Goal: Task Accomplishment & Management: Manage account settings

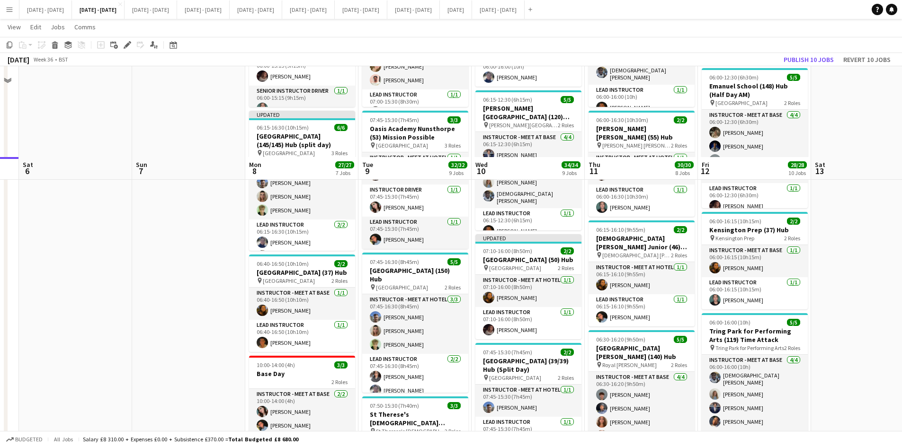
scroll to position [237, 0]
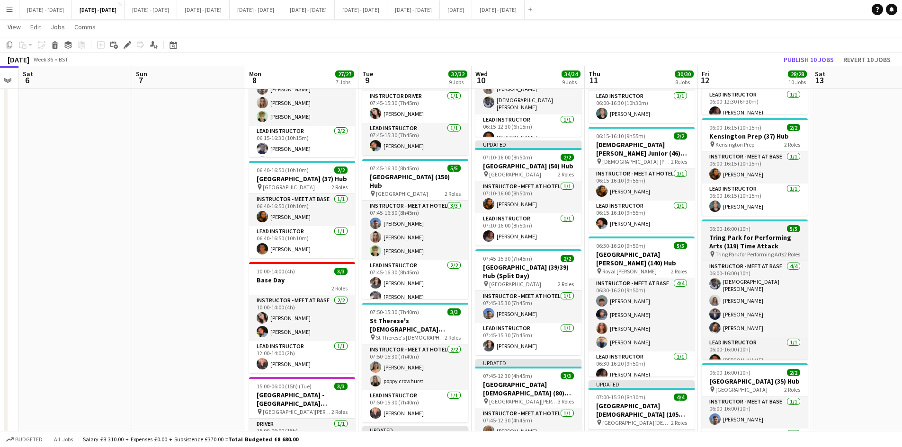
click at [768, 232] on div "06:00-16:00 (10h) 5/5" at bounding box center [755, 228] width 106 height 7
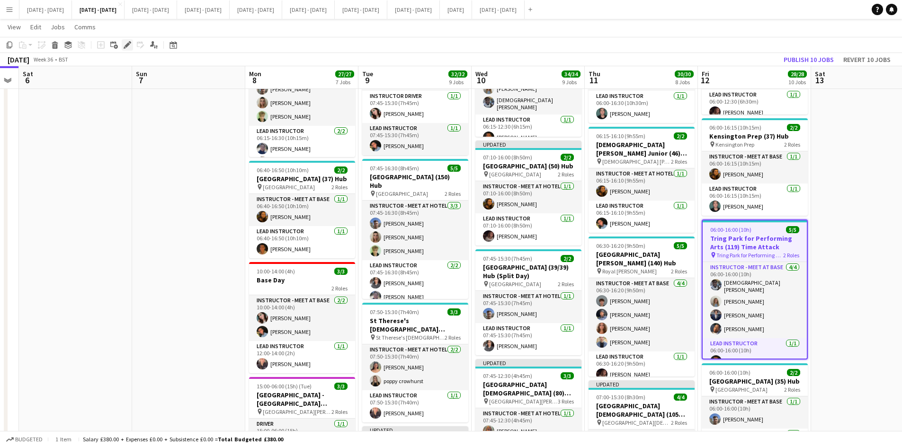
click at [126, 45] on icon "Edit" at bounding box center [128, 45] width 8 height 8
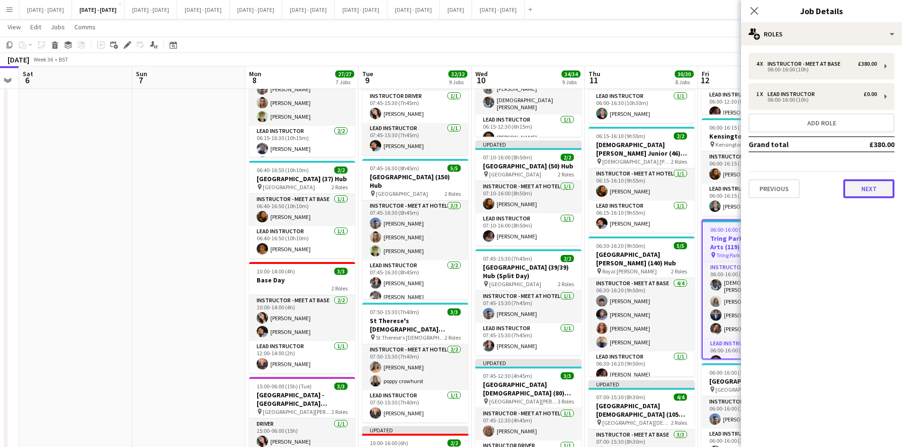
click at [874, 191] on button "Next" at bounding box center [868, 188] width 51 height 19
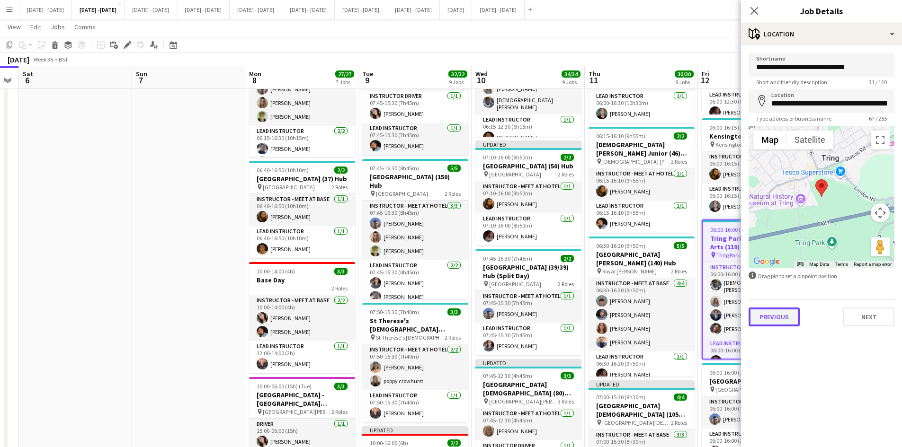
click at [784, 313] on button "Previous" at bounding box center [773, 317] width 51 height 19
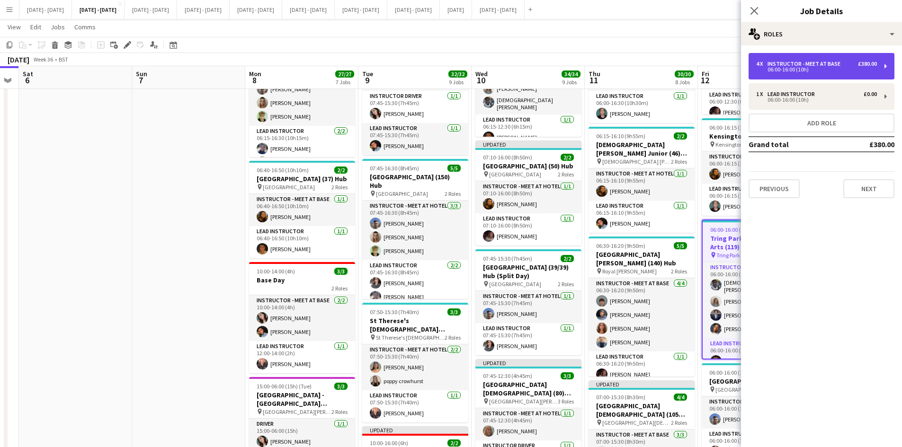
click at [772, 67] on div "06:00-16:00 (10h)" at bounding box center [816, 69] width 121 height 5
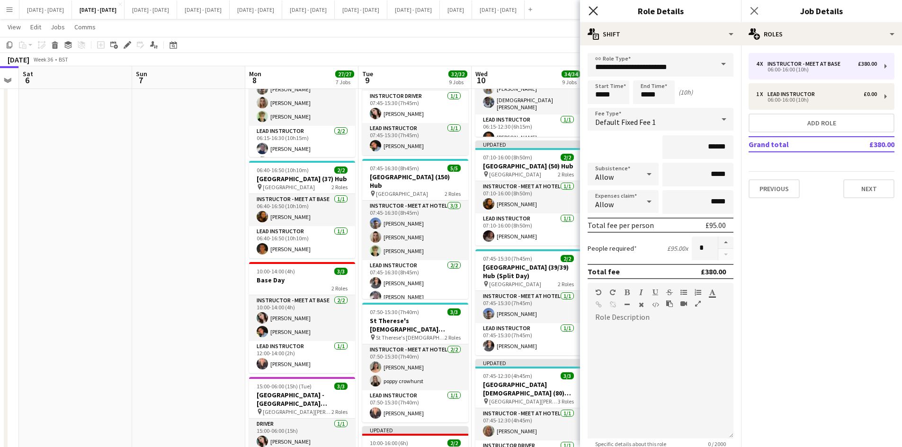
click at [592, 11] on icon "Close pop-in" at bounding box center [592, 10] width 9 height 9
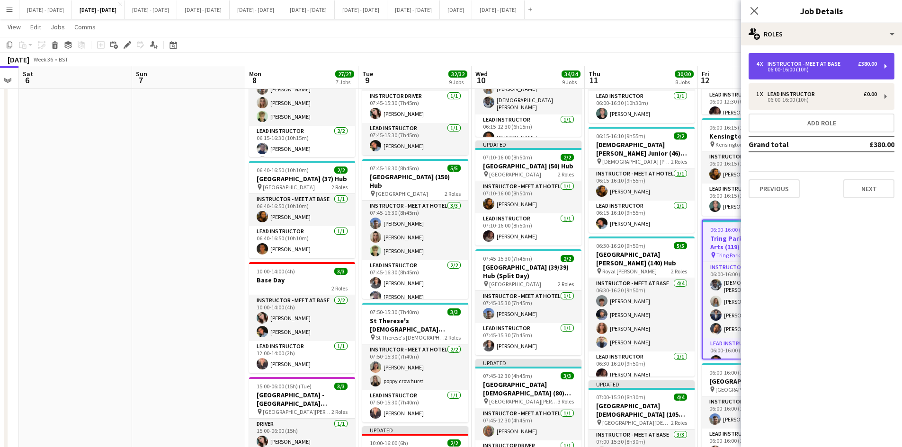
click at [780, 58] on div "4 x Instructor - Meet at Base £380.00 06:00-16:00 (10h)" at bounding box center [821, 66] width 146 height 27
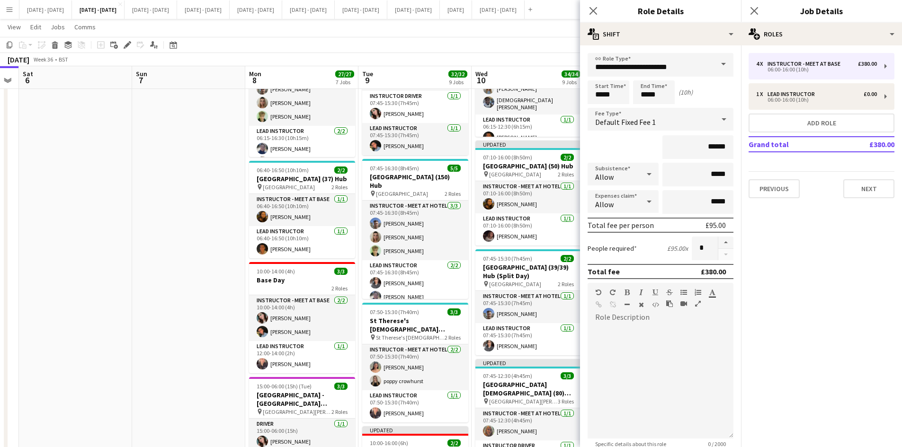
click at [714, 61] on span at bounding box center [723, 64] width 20 height 23
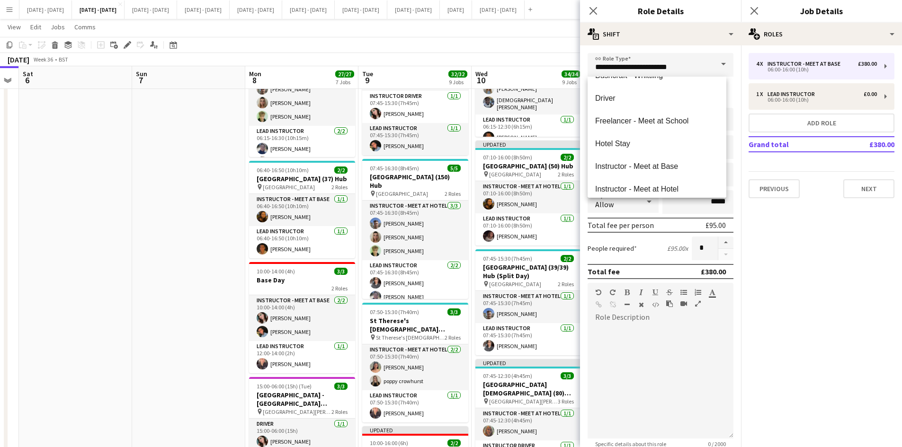
scroll to position [149, 0]
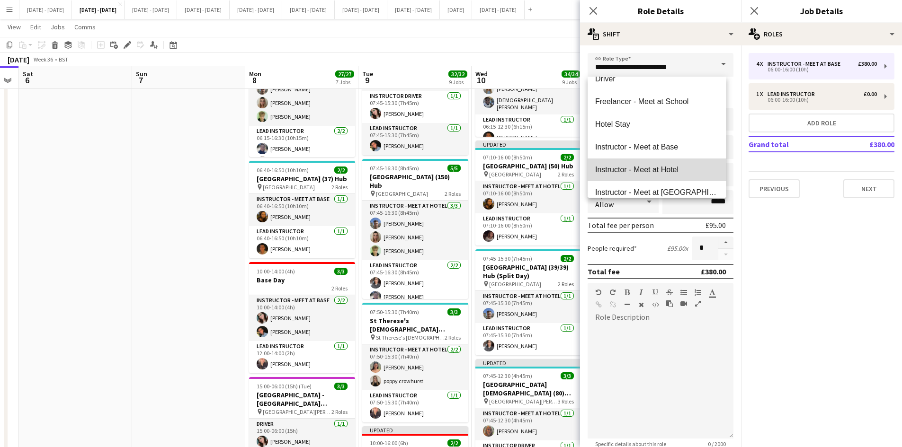
click at [668, 166] on span "Instructor - Meet at Hotel" at bounding box center [657, 169] width 124 height 9
type input "**********"
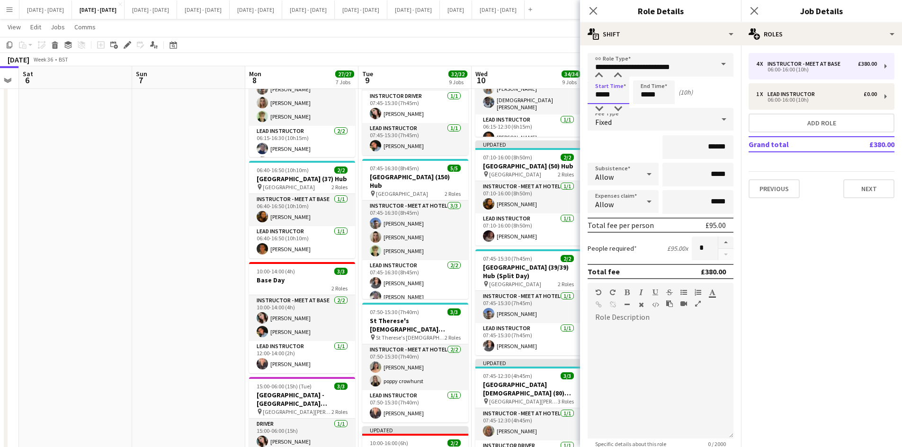
drag, startPoint x: 613, startPoint y: 95, endPoint x: 584, endPoint y: 91, distance: 29.1
click at [584, 91] on form "**********" at bounding box center [660, 299] width 161 height 493
type input "*****"
click at [592, 7] on icon "Close pop-in" at bounding box center [592, 10] width 9 height 9
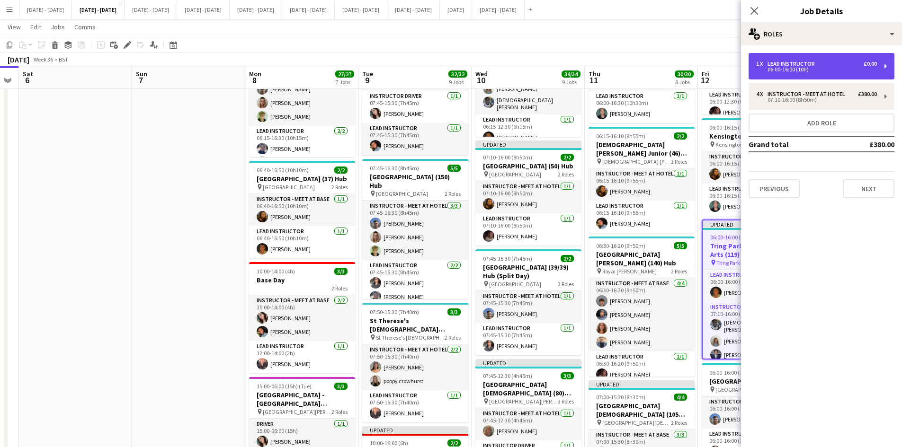
click at [773, 69] on div "06:00-16:00 (10h)" at bounding box center [816, 69] width 121 height 5
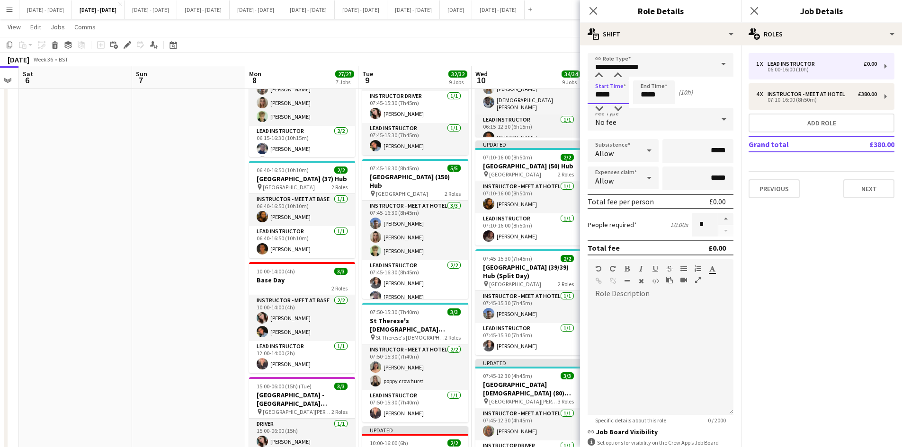
drag, startPoint x: 614, startPoint y: 97, endPoint x: 577, endPoint y: 98, distance: 37.4
type input "*****"
click at [594, 10] on icon at bounding box center [592, 10] width 9 height 9
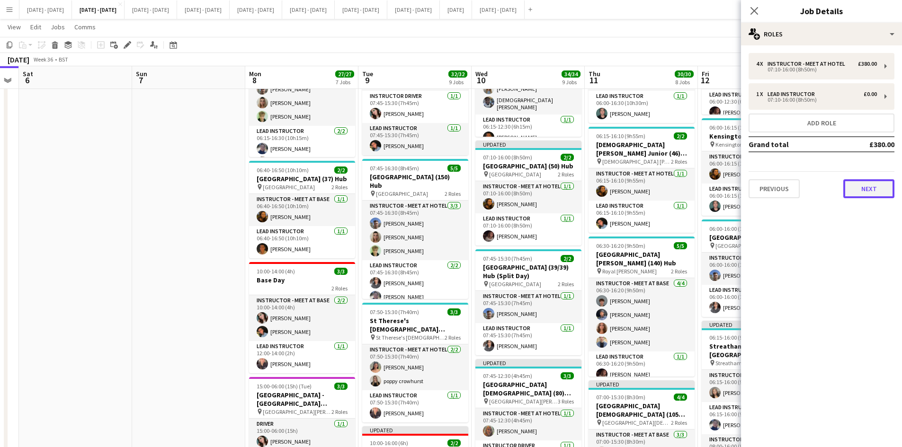
click at [859, 188] on button "Next" at bounding box center [868, 188] width 51 height 19
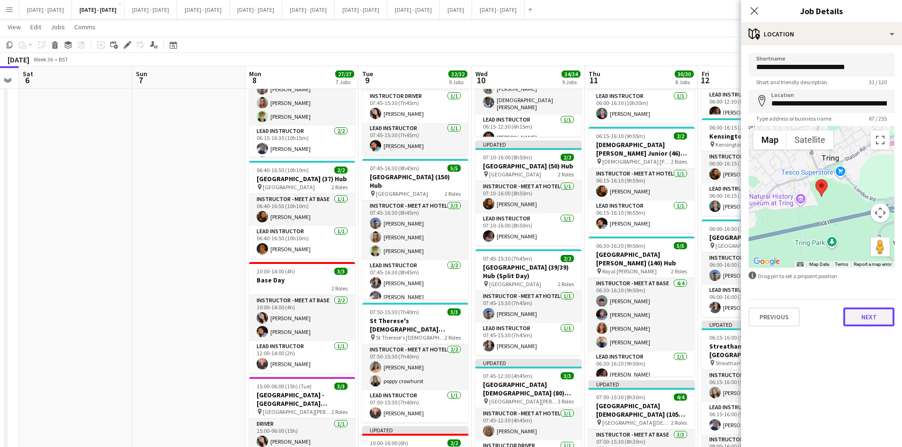
click at [857, 316] on button "Next" at bounding box center [868, 317] width 51 height 19
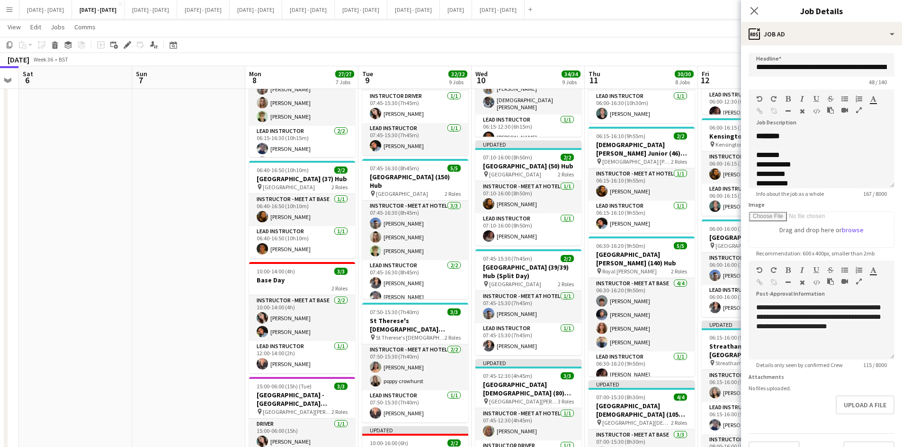
scroll to position [23, 0]
click at [846, 410] on button "Upload a file" at bounding box center [865, 405] width 59 height 19
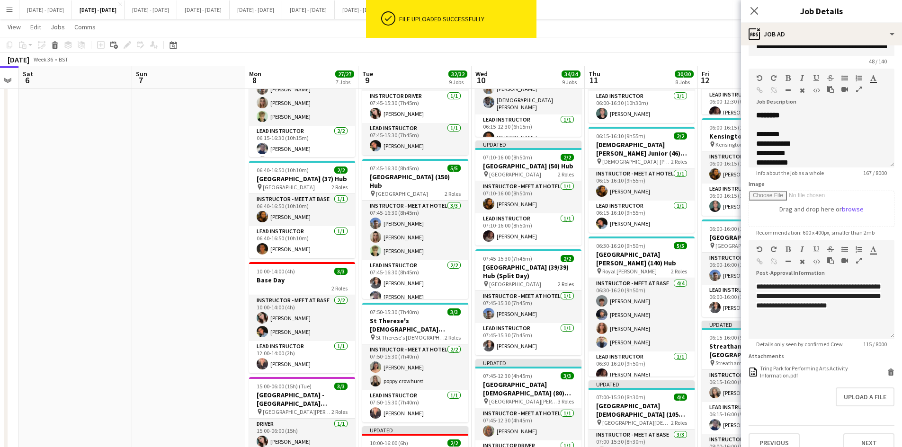
scroll to position [41, 0]
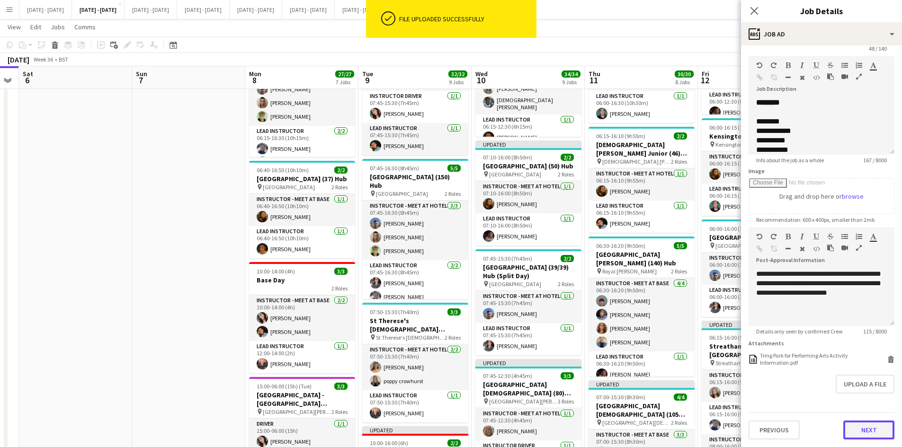
click at [856, 427] on button "Next" at bounding box center [868, 430] width 51 height 19
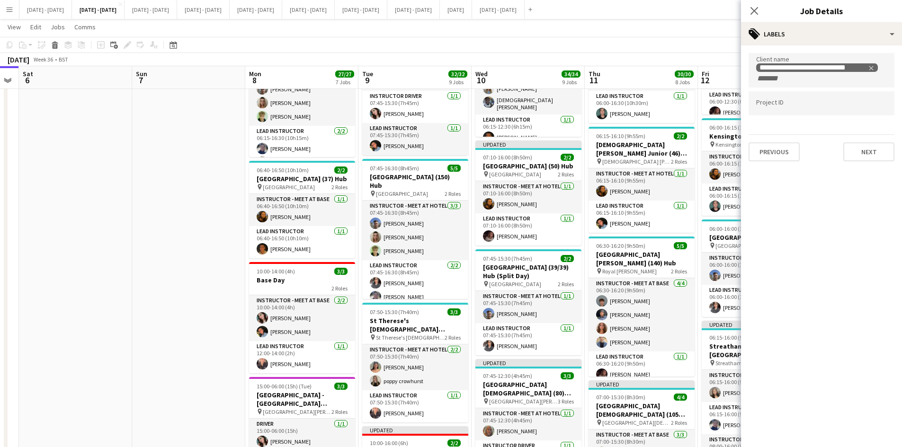
scroll to position [0, 0]
click at [861, 151] on button "Next" at bounding box center [868, 151] width 51 height 19
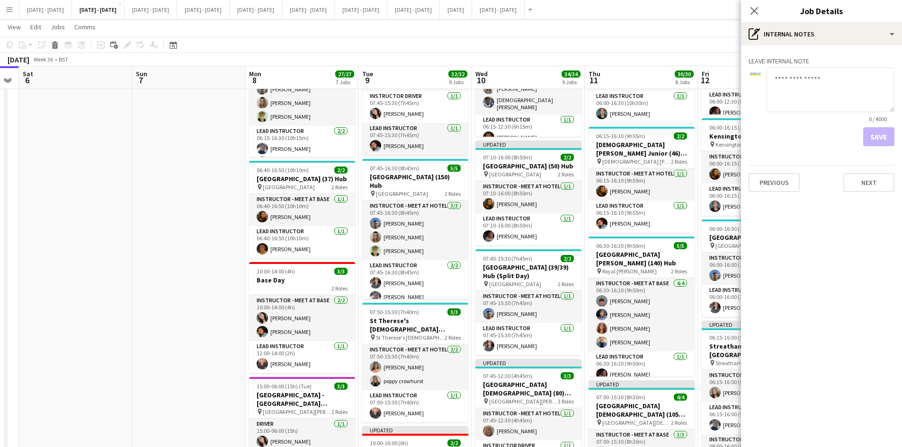
click at [792, 82] on textarea at bounding box center [830, 89] width 128 height 45
type textarea "**********"
click at [874, 133] on button "Save" at bounding box center [878, 136] width 31 height 19
click at [754, 10] on icon at bounding box center [753, 10] width 9 height 9
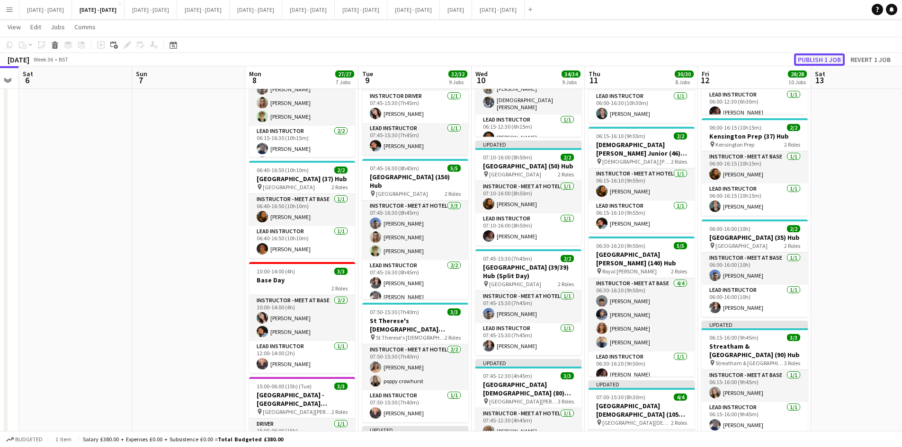
click at [808, 58] on button "Publish 1 job" at bounding box center [819, 59] width 51 height 12
click at [38, 12] on button "[DATE] - [DATE] Close" at bounding box center [45, 9] width 53 height 18
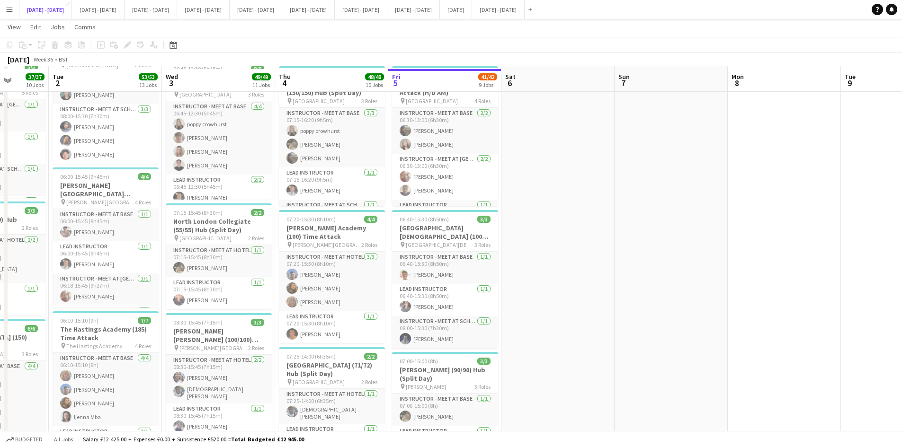
scroll to position [521, 0]
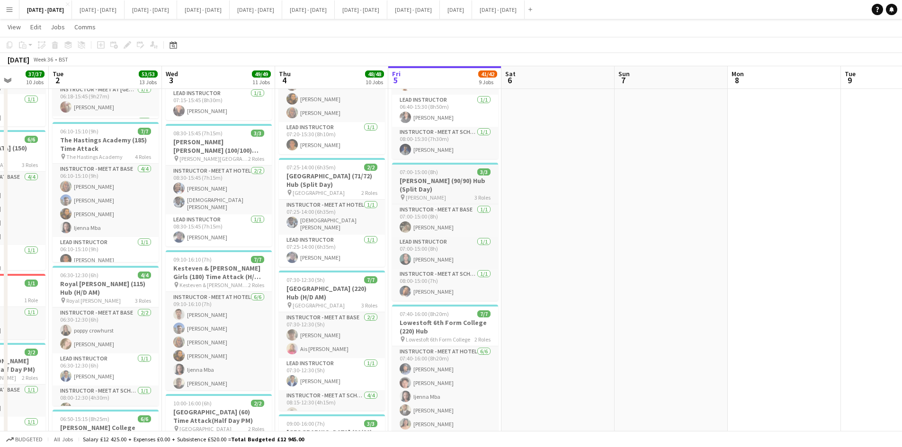
click at [456, 169] on div "07:00-15:00 (8h) 3/3" at bounding box center [445, 172] width 106 height 7
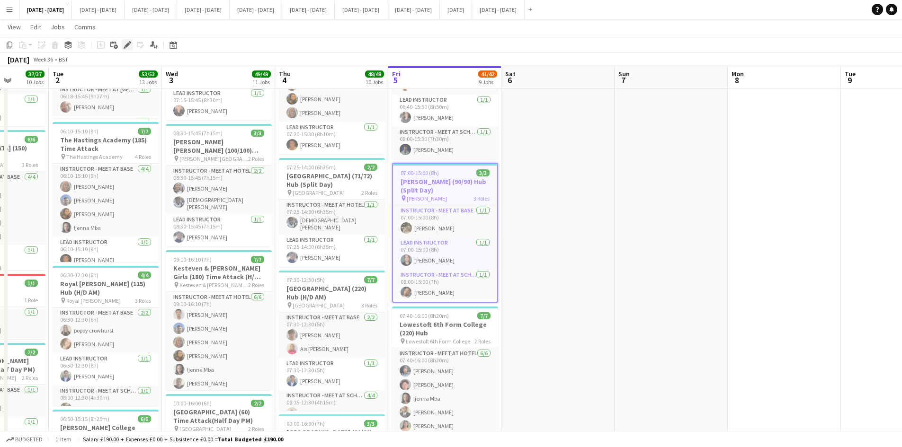
click at [128, 44] on icon at bounding box center [127, 45] width 5 height 5
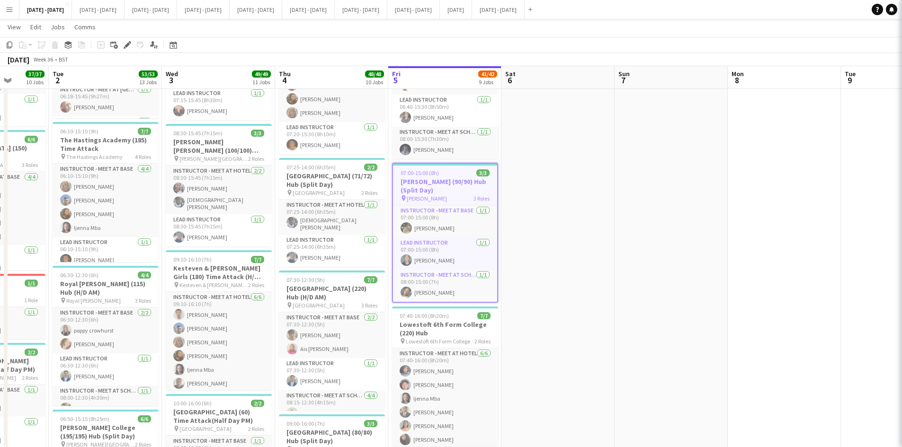
type input "**********"
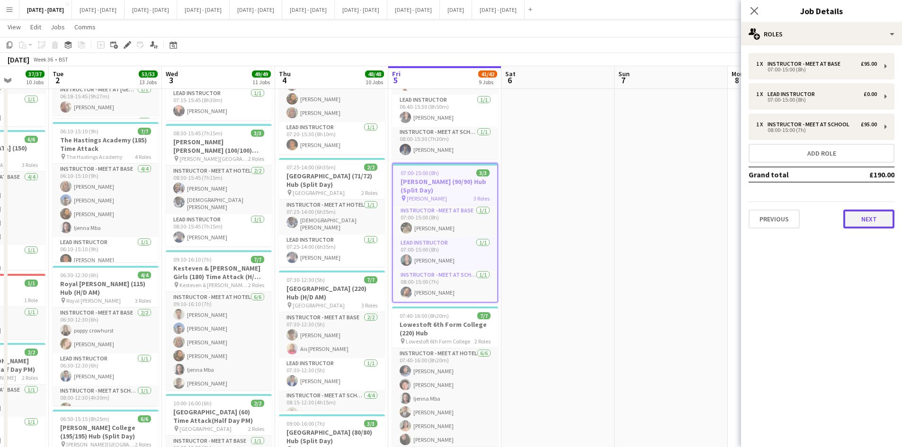
click at [859, 223] on button "Next" at bounding box center [868, 219] width 51 height 19
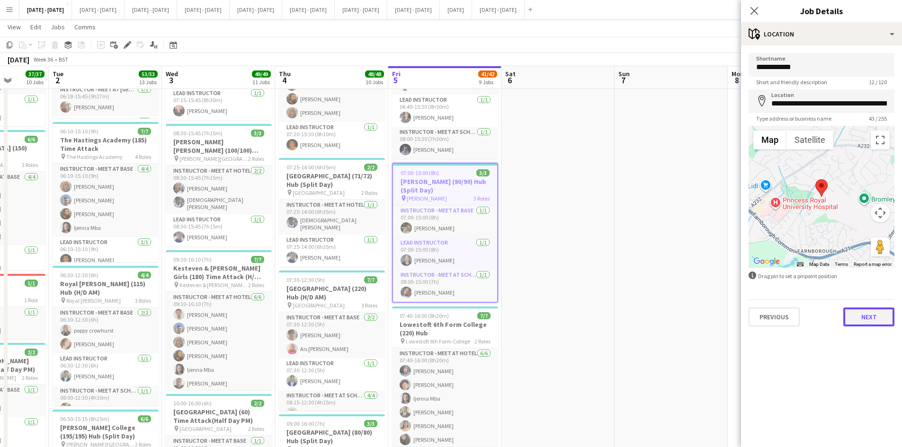
click at [883, 313] on button "Next" at bounding box center [868, 317] width 51 height 19
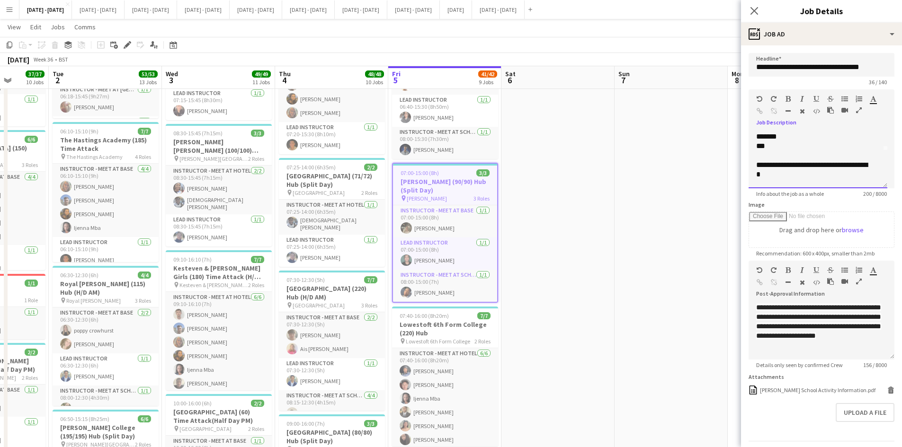
scroll to position [42, 0]
click at [811, 163] on div "**********" at bounding box center [814, 165] width 116 height 19
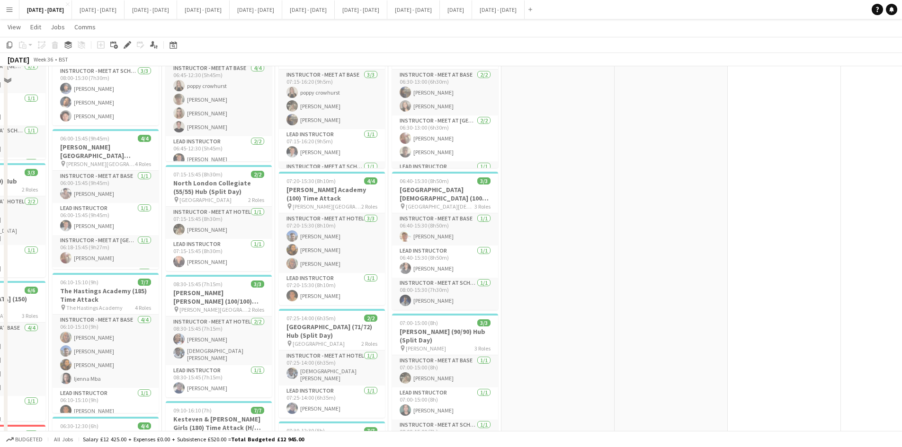
scroll to position [379, 0]
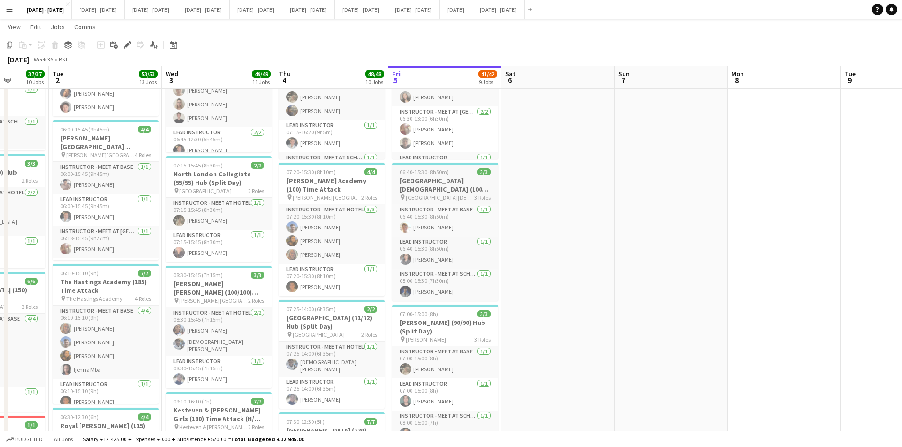
click at [463, 173] on div "06:40-15:30 (8h50m) 3/3" at bounding box center [445, 172] width 106 height 7
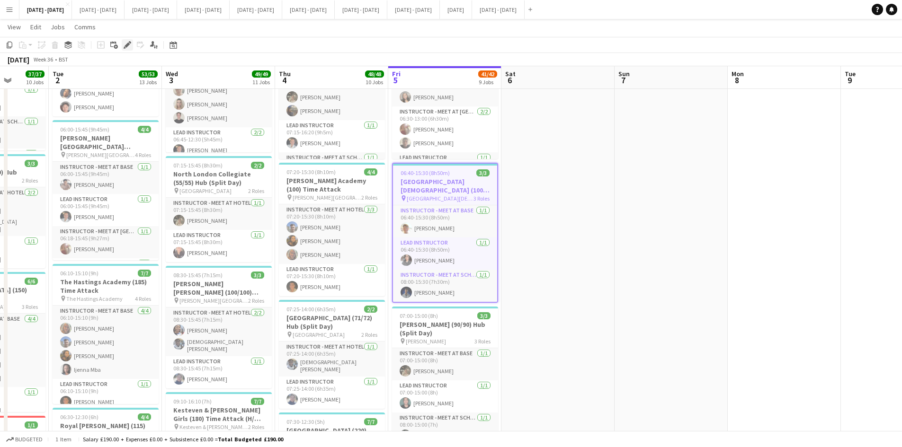
click at [127, 44] on icon "Edit" at bounding box center [128, 45] width 8 height 8
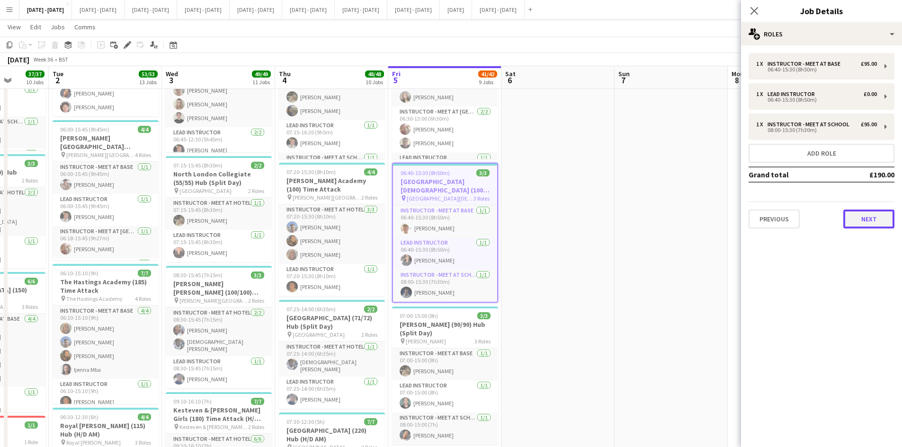
click at [854, 215] on button "Next" at bounding box center [868, 219] width 51 height 19
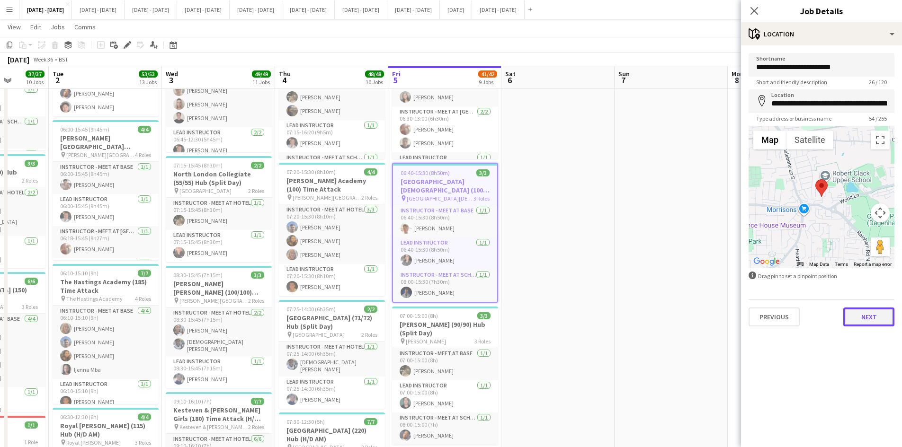
click at [866, 314] on button "Next" at bounding box center [868, 317] width 51 height 19
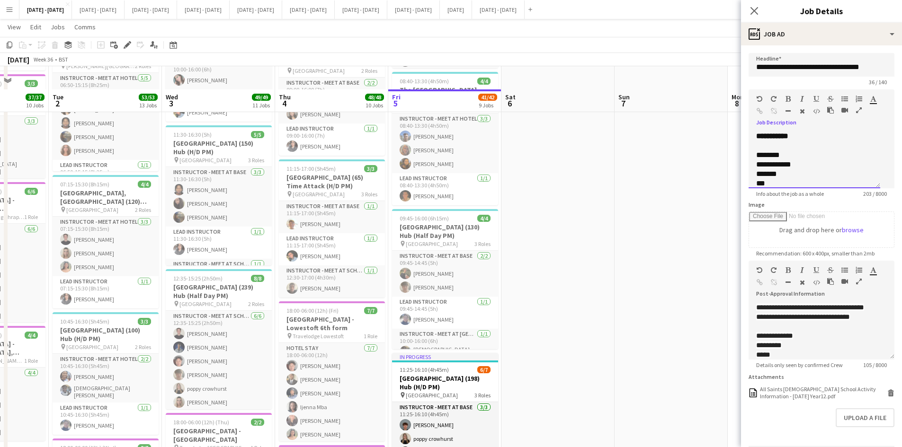
scroll to position [994, 0]
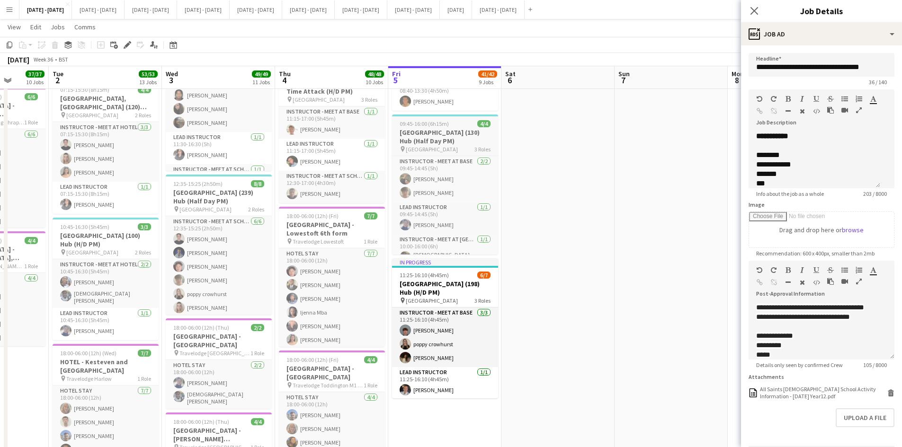
click at [457, 118] on app-job-card "09:45-16:00 (6h15m) 4/4 [GEOGRAPHIC_DATA] (130) Hub (Half Day PM) pin [GEOGRAPH…" at bounding box center [445, 185] width 106 height 140
type input "**********"
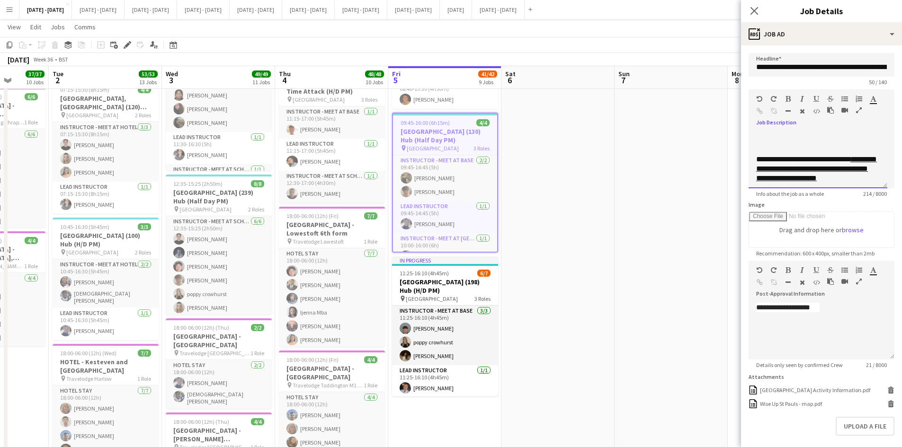
scroll to position [0, 0]
click at [823, 167] on div "**********" at bounding box center [818, 212] width 124 height 123
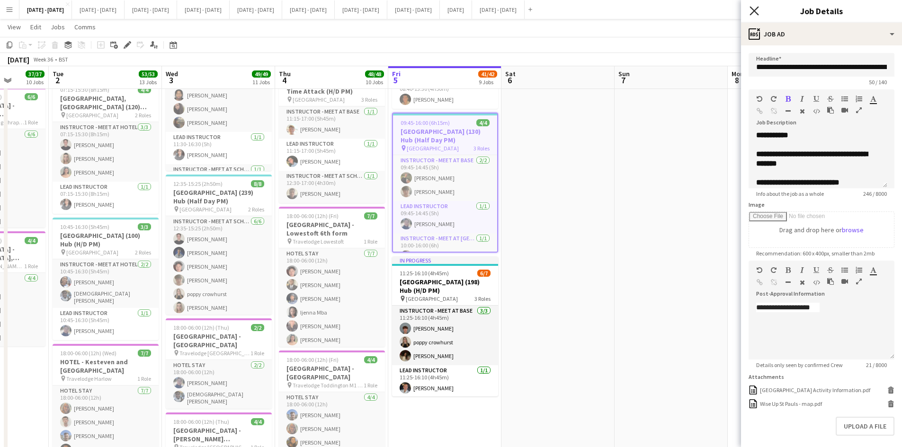
click at [751, 9] on icon "Close pop-in" at bounding box center [753, 10] width 9 height 9
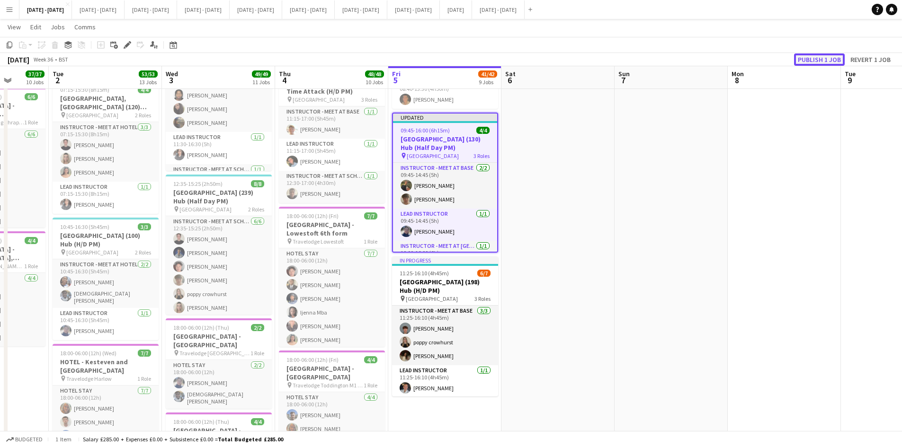
click at [806, 59] on button "Publish 1 job" at bounding box center [819, 59] width 51 height 12
